Goal: Book appointment/travel/reservation

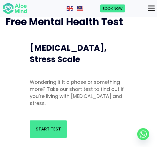
scroll to position [27, 0]
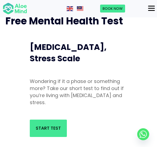
click at [151, 9] on div "Menu" at bounding box center [152, 8] width 7 height 5
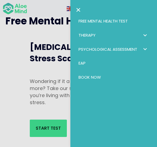
click at [103, 76] on link "Book Now" at bounding box center [114, 77] width 76 height 14
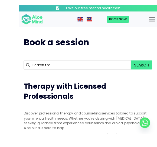
scroll to position [5, 0]
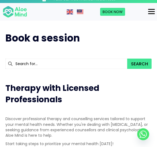
click at [72, 62] on input "text" at bounding box center [66, 64] width 122 height 10
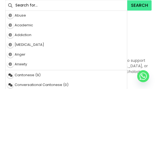
scroll to position [10, 0]
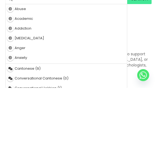
type input "A"
type input "Abuse"
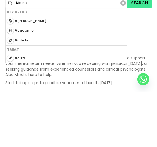
type input "Ad"
type input "Addiction"
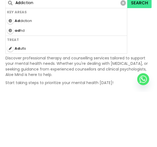
type input "Adh"
type input "[MEDICAL_DATA]"
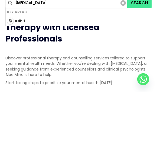
type input "[MEDICAL_DATA]"
type input "Adh"
type input "[MEDICAL_DATA]"
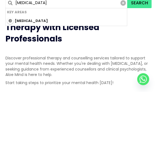
click at [136, 53] on button "Search" at bounding box center [140, 58] width 24 height 10
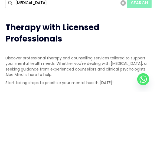
scroll to position [65, 0]
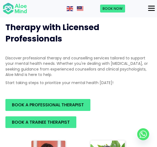
click at [50, 119] on span "BOOK A TRAINEE THERAPIST" at bounding box center [41, 122] width 58 height 6
